Goal: Navigation & Orientation: Find specific page/section

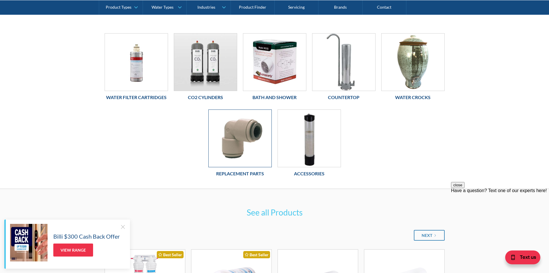
click at [251, 145] on img at bounding box center [240, 138] width 63 height 57
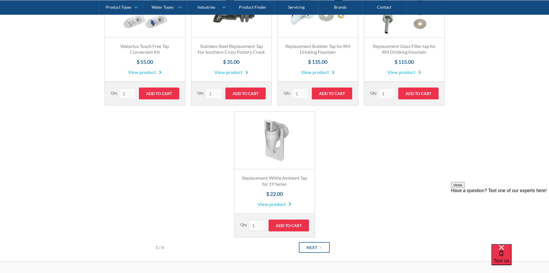
click at [321, 250] on link "Next" at bounding box center [314, 247] width 31 height 11
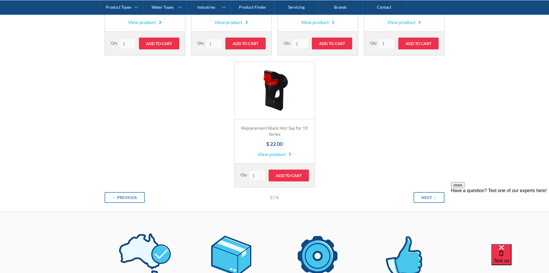
scroll to position [226, 0]
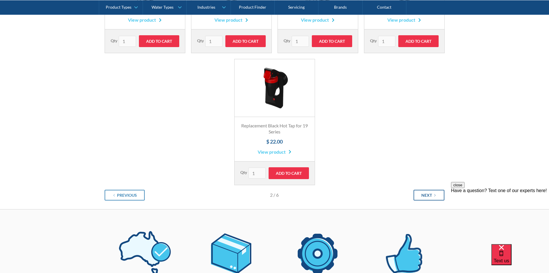
click at [433, 195] on link "Next" at bounding box center [429, 194] width 31 height 11
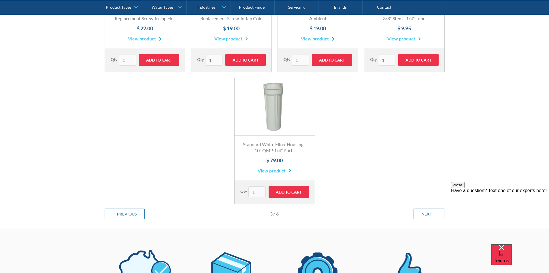
scroll to position [248, 0]
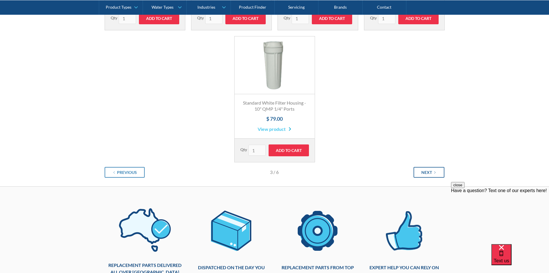
click at [430, 169] on div "Next" at bounding box center [427, 172] width 11 height 6
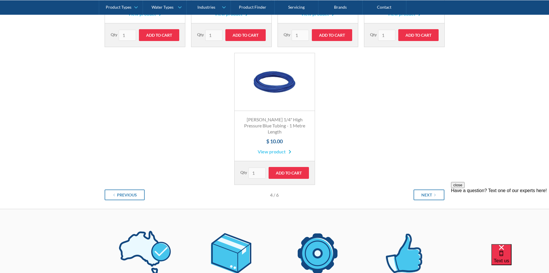
scroll to position [249, 0]
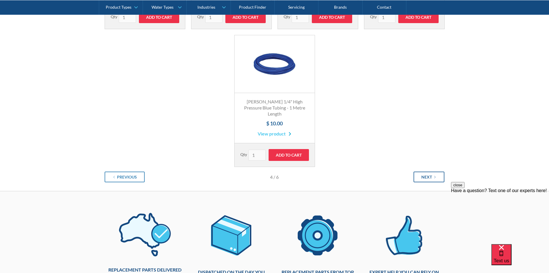
click at [422, 171] on link "Next" at bounding box center [429, 176] width 31 height 11
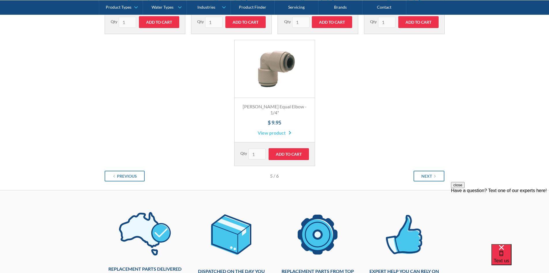
scroll to position [248, 0]
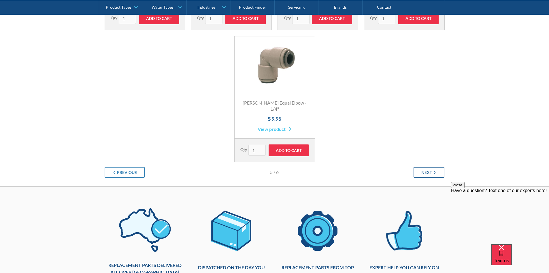
click at [437, 167] on link "Next" at bounding box center [429, 172] width 31 height 11
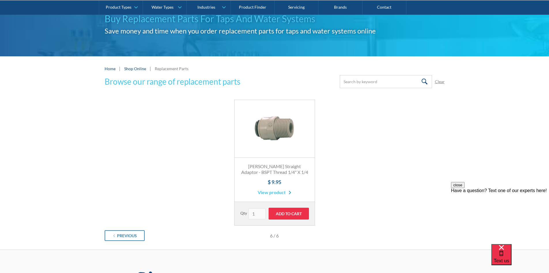
scroll to position [47, 0]
